Goal: Information Seeking & Learning: Understand process/instructions

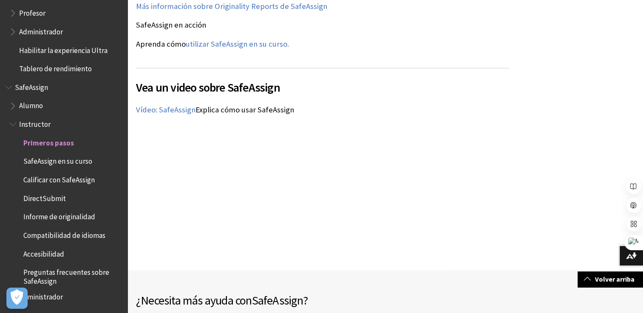
scroll to position [1189, 0]
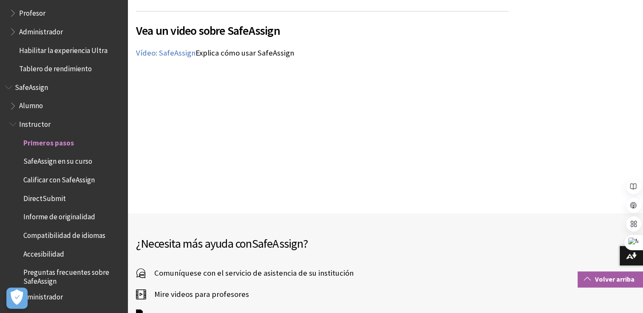
click at [600, 281] on link "Volver arriba" at bounding box center [609, 280] width 65 height 16
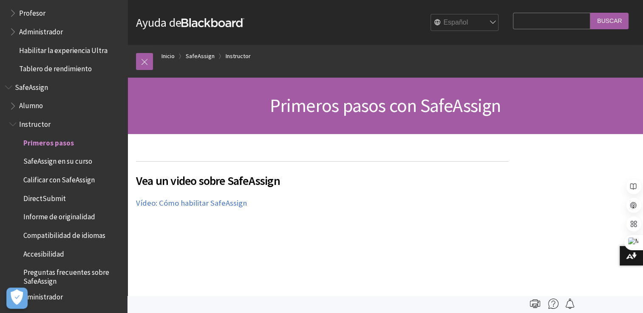
click at [92, 160] on span "SafeAssign en su curso" at bounding box center [68, 162] width 109 height 14
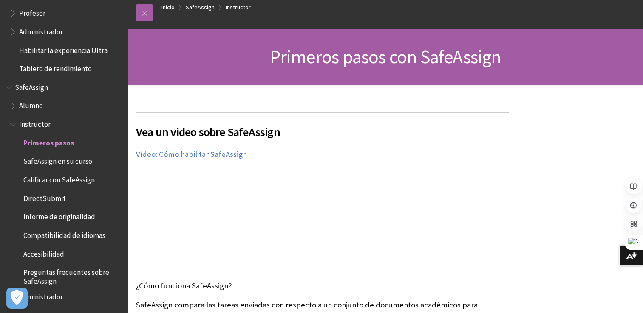
scroll to position [85, 0]
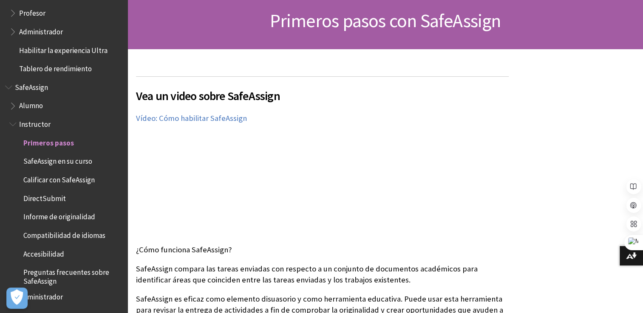
click at [350, 137] on div "Vea un video sobre SafeAssign El siguiente video narrado proporciona una repres…" at bounding box center [322, 156] width 373 height 160
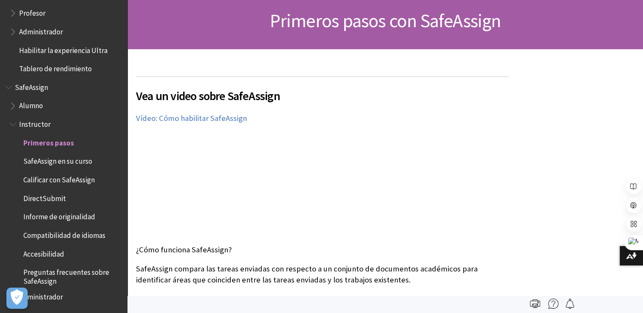
scroll to position [0, 0]
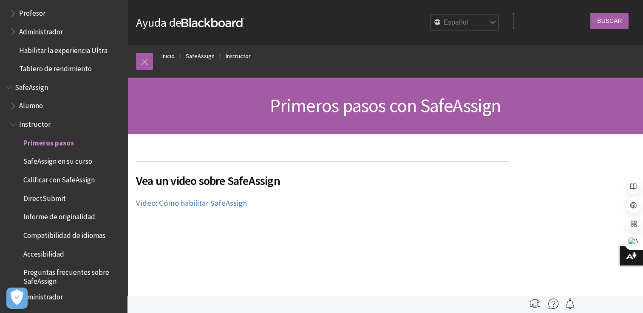
click at [576, 23] on input "Search Query" at bounding box center [551, 21] width 77 height 17
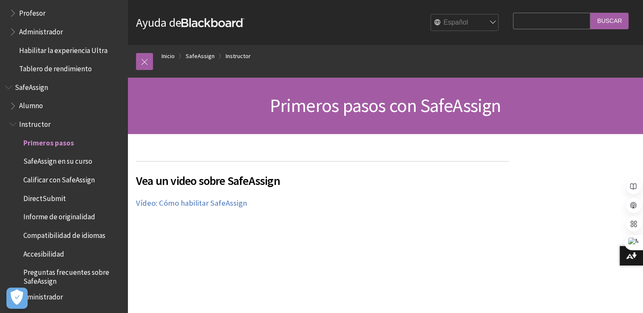
scroll to position [42, 0]
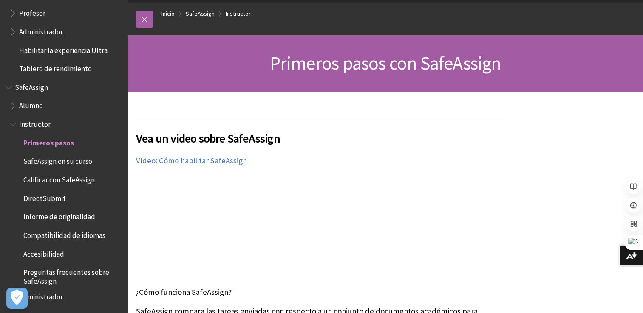
click at [428, 217] on div "Vea un video sobre SafeAssign El siguiente video narrado proporciona una repres…" at bounding box center [322, 199] width 373 height 160
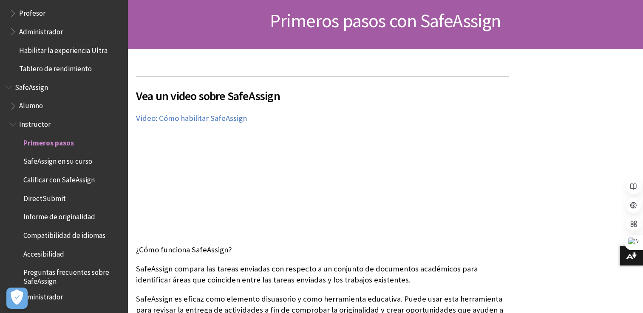
scroll to position [127, 0]
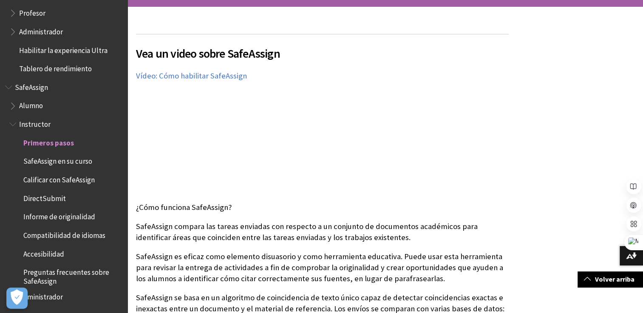
click at [492, 138] on div "Vea un video sobre SafeAssign El siguiente video narrado proporciona una repres…" at bounding box center [322, 114] width 373 height 160
click at [497, 124] on div "Vea un video sobre SafeAssign El siguiente video narrado proporciona una repres…" at bounding box center [322, 114] width 373 height 160
click at [362, 138] on div "Vea un video sobre SafeAssign El siguiente video narrado proporciona una repres…" at bounding box center [322, 114] width 373 height 160
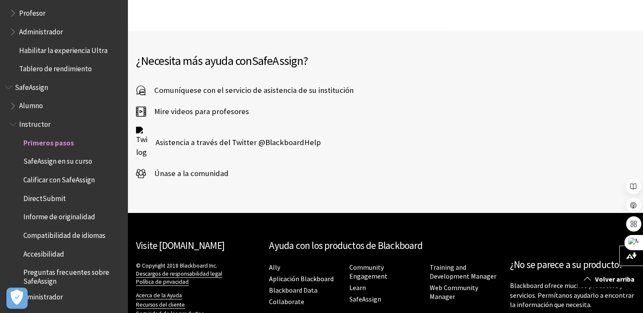
scroll to position [1378, 0]
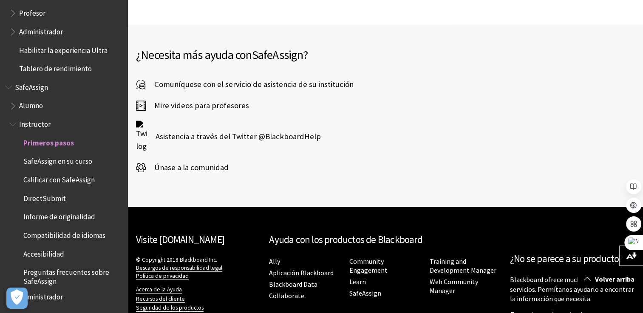
click at [80, 155] on span "SafeAssign en su curso" at bounding box center [57, 160] width 69 height 11
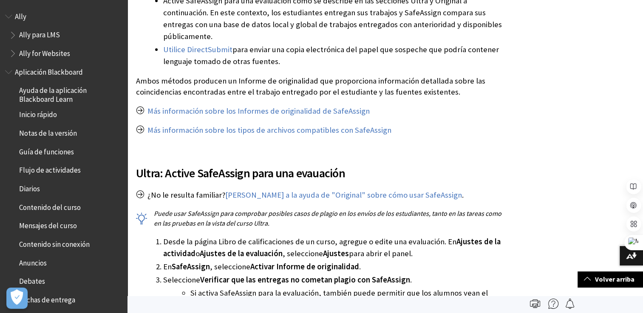
scroll to position [749, 0]
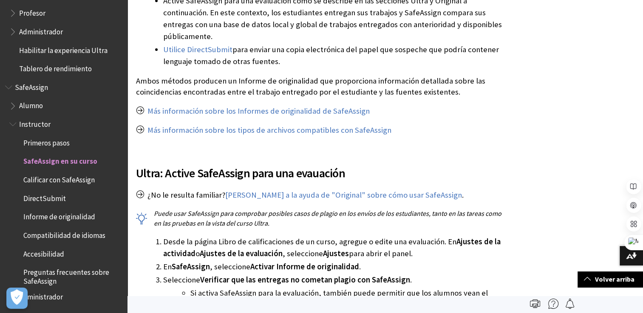
click at [56, 184] on span "Calificar con SafeAssign" at bounding box center [58, 178] width 71 height 11
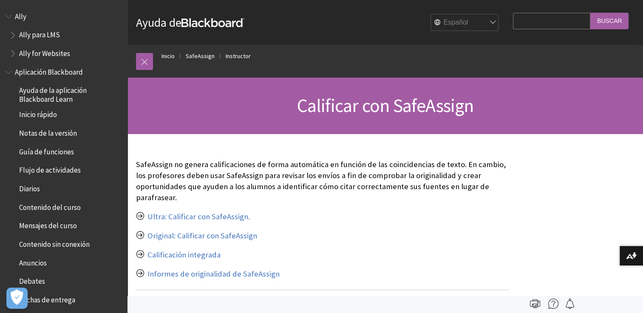
scroll to position [749, 0]
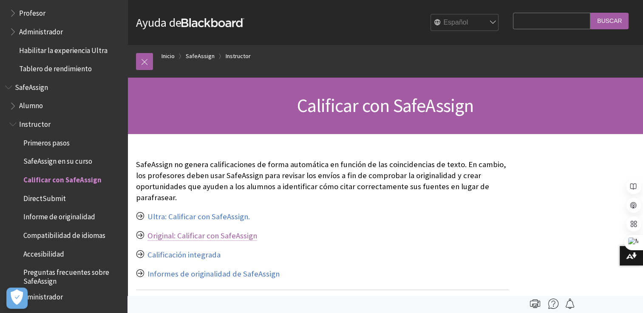
click at [203, 235] on link "Original: Calificar con SafeAssign" at bounding box center [202, 236] width 110 height 10
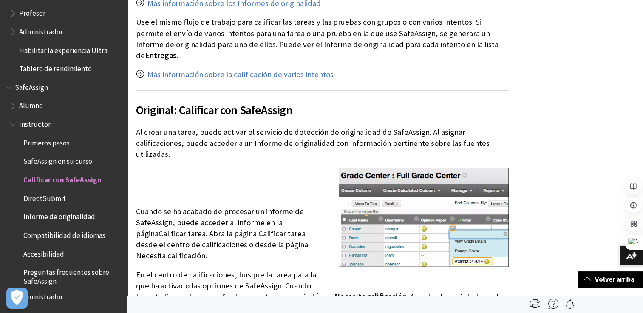
scroll to position [839, 0]
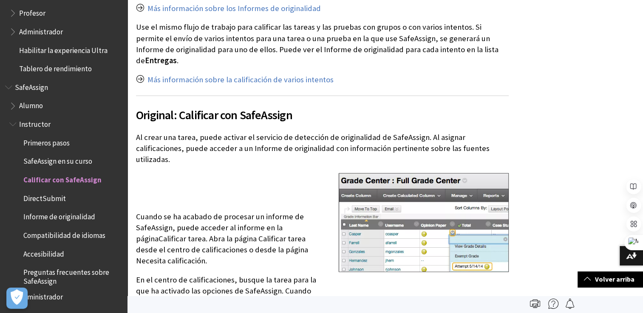
click at [279, 173] on p at bounding box center [322, 178] width 373 height 11
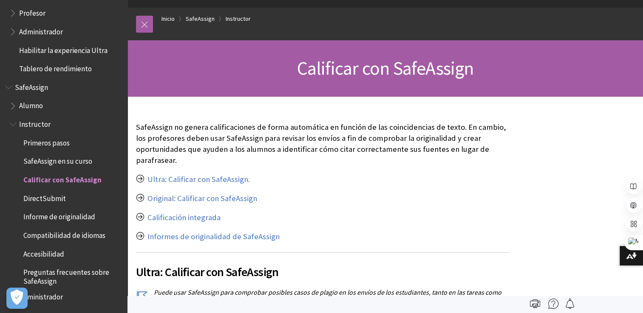
scroll to position [32, 0]
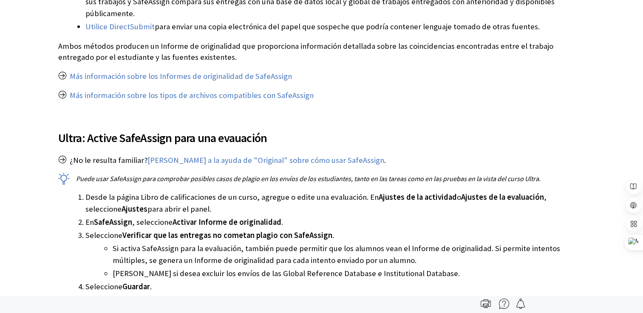
scroll to position [749, 0]
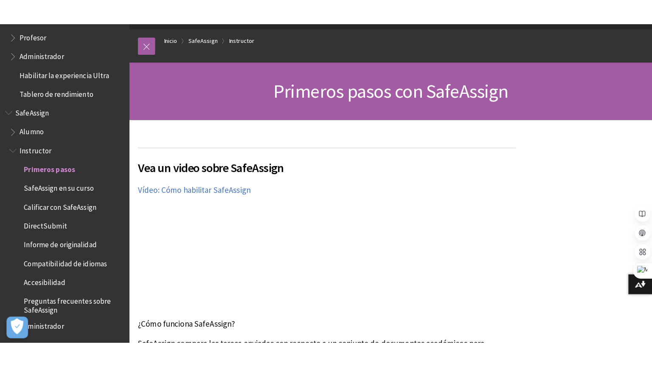
scroll to position [85, 0]
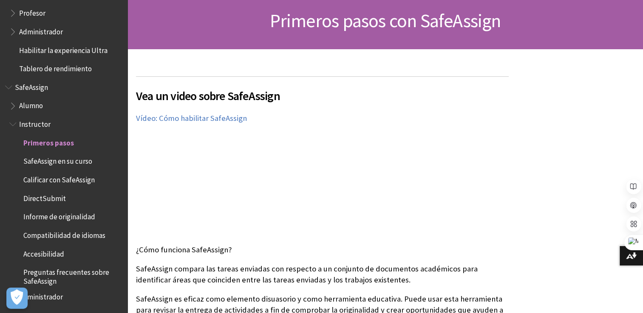
click at [375, 188] on div "Vea un video sobre SafeAssign El siguiente video narrado proporciona una repres…" at bounding box center [322, 156] width 373 height 160
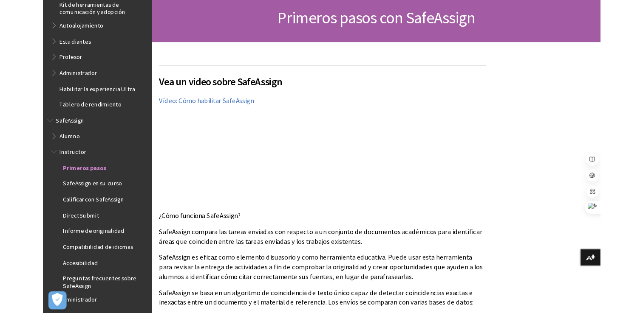
scroll to position [749, 0]
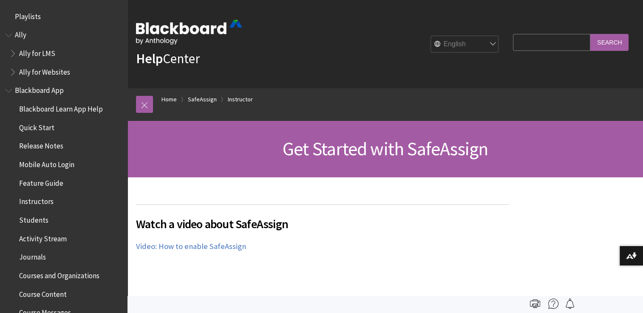
scroll to position [1016, 0]
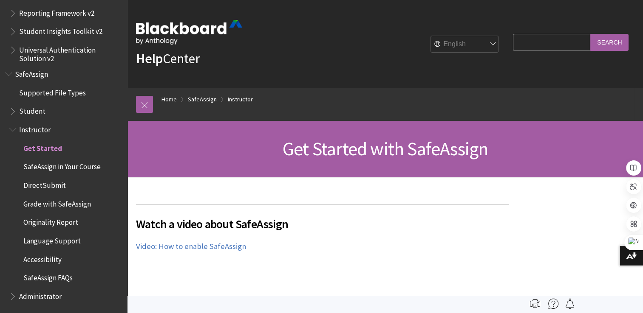
click at [58, 150] on span "Get Started" at bounding box center [42, 146] width 39 height 11
click at [562, 41] on input "Search Query" at bounding box center [551, 42] width 77 height 17
click at [227, 168] on div "Get Started with SafeAssign" at bounding box center [384, 149] width 515 height 56
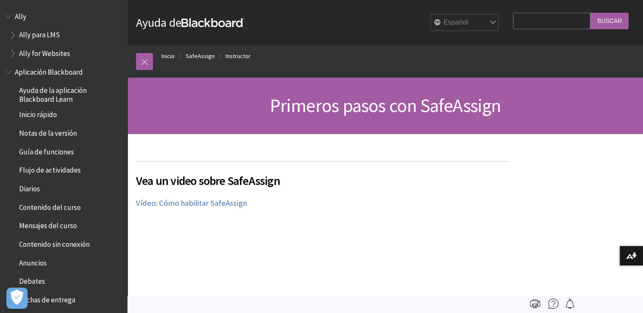
scroll to position [749, 0]
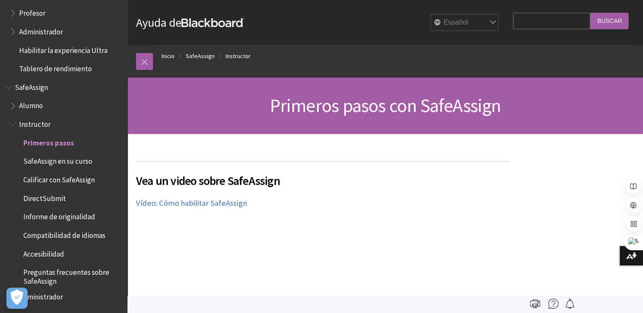
click at [76, 212] on span "Informe de originalidad" at bounding box center [59, 215] width 72 height 11
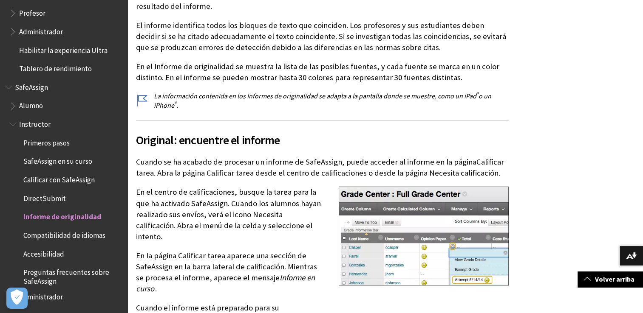
scroll to position [297, 0]
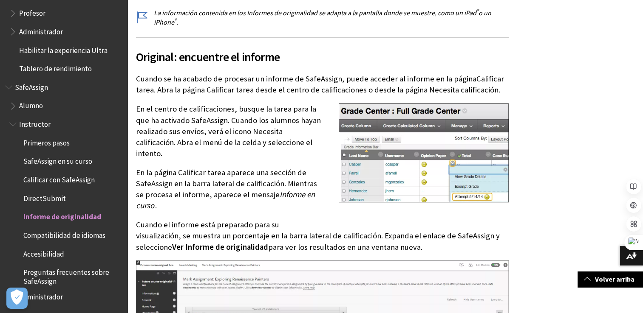
click at [303, 168] on p "En la página Calificar tarea aparece una sección de SafeAssign en la barra late…" at bounding box center [322, 189] width 373 height 45
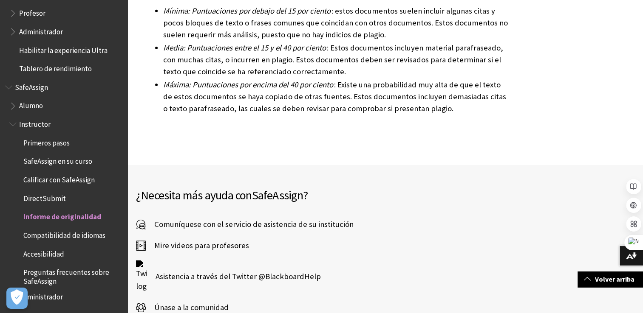
scroll to position [2886, 0]
